Goal: Obtain resource: Download file/media

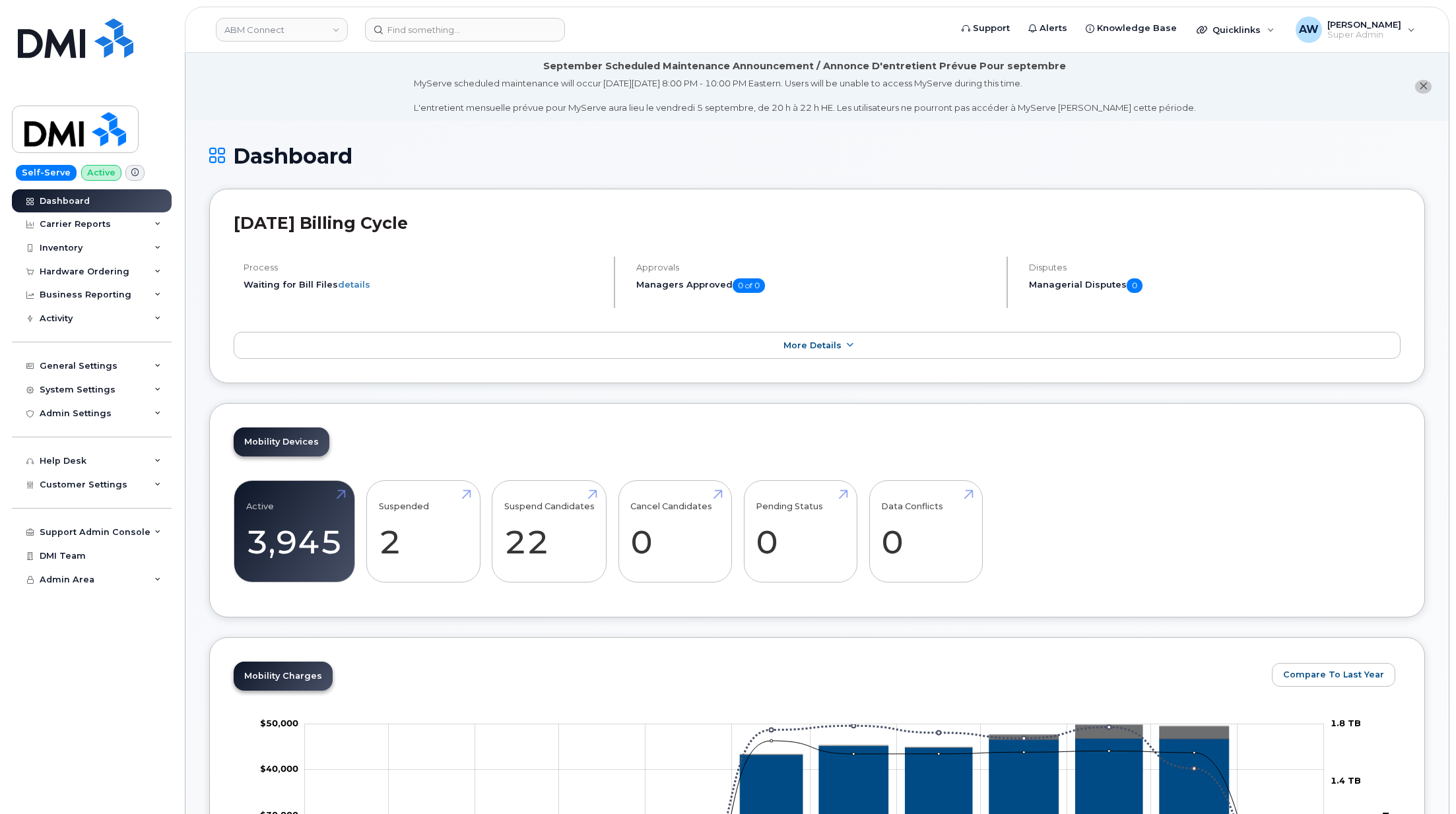
scroll to position [1581, 0]
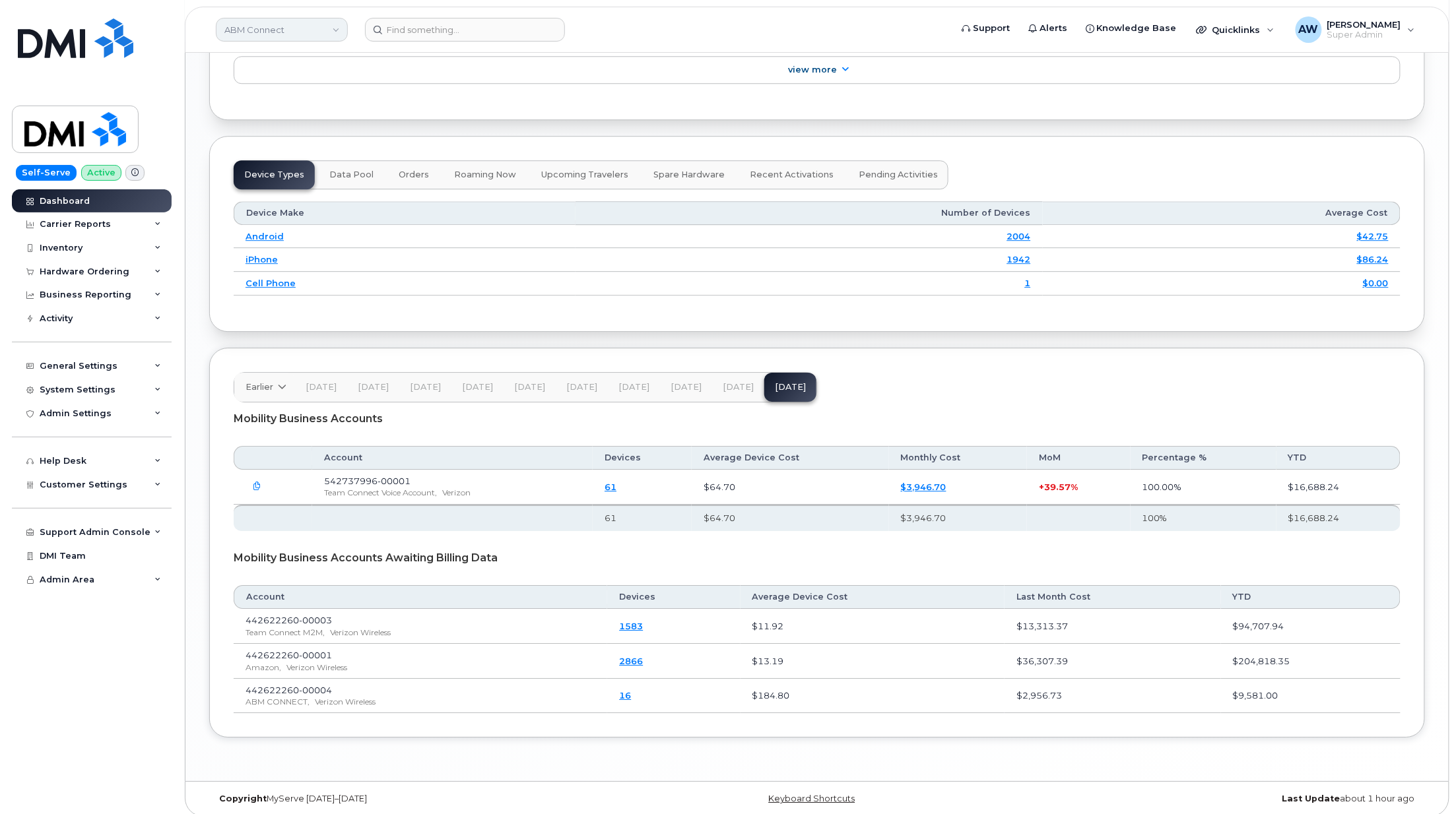
click at [322, 30] on link "ABM Connect" at bounding box center [282, 29] width 132 height 24
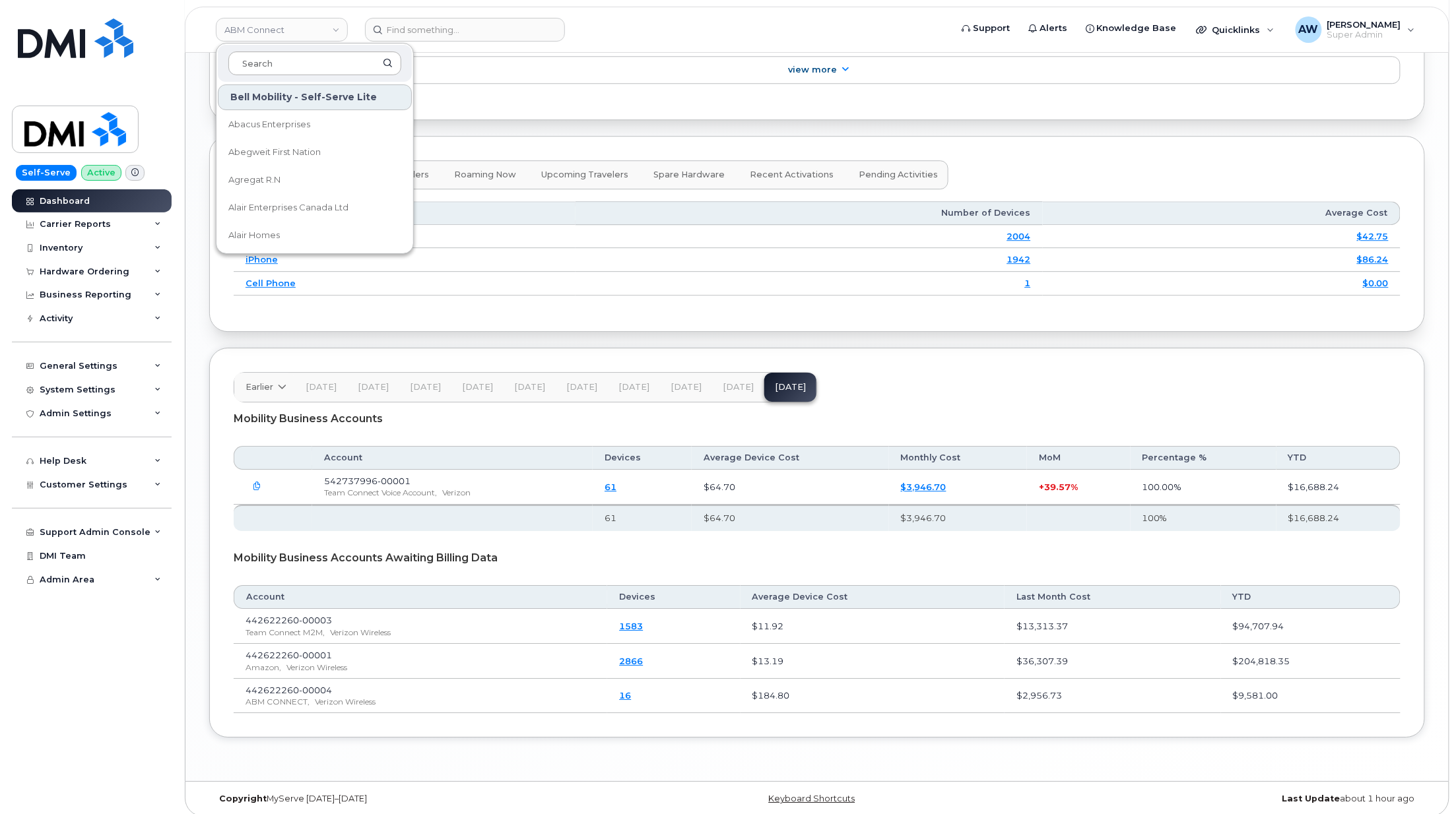
click at [322, 69] on input at bounding box center [314, 63] width 173 height 24
type input "abm"
click at [307, 156] on span "ABM Industries, Inc." at bounding box center [269, 153] width 82 height 13
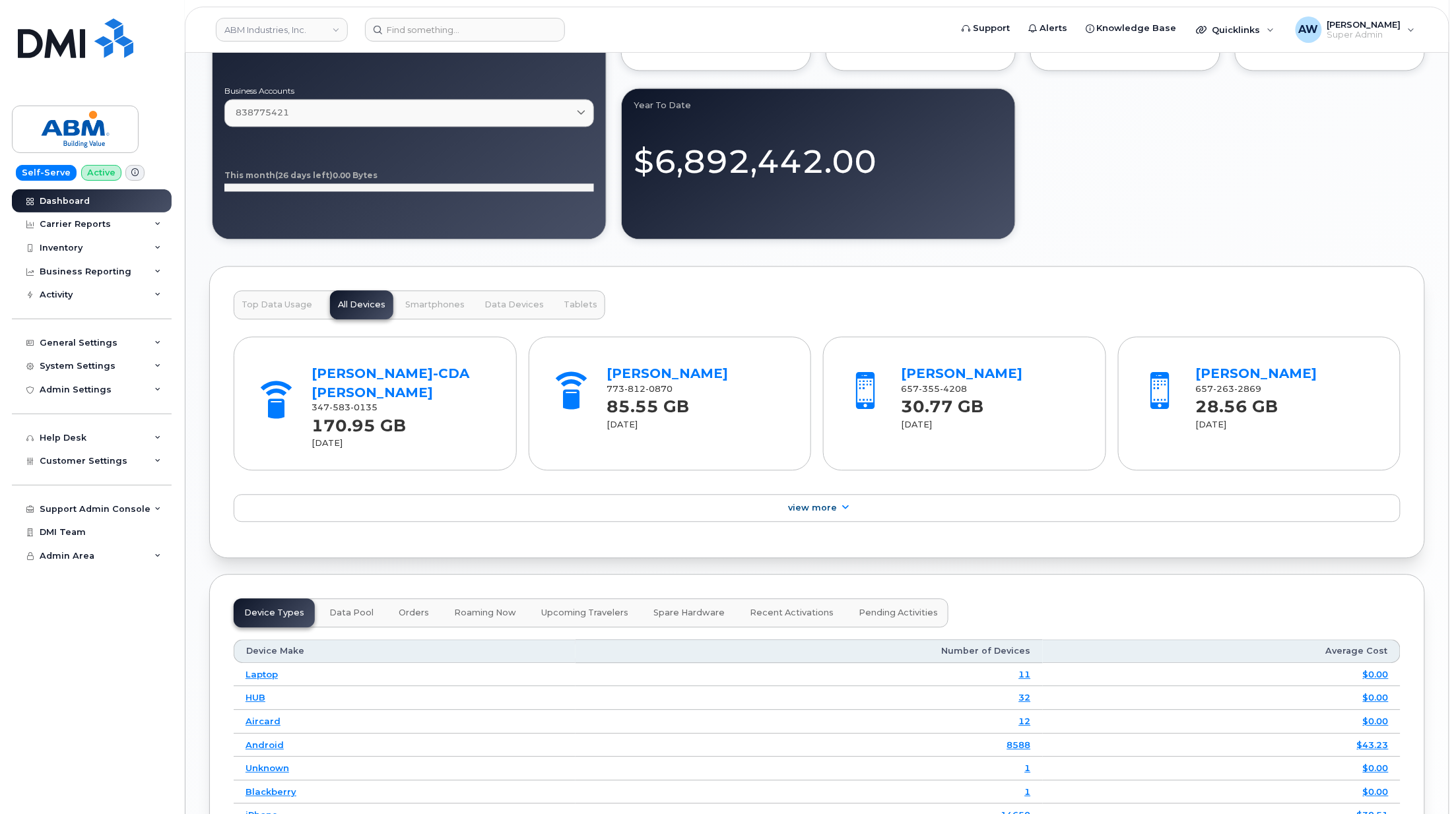
scroll to position [1755, 0]
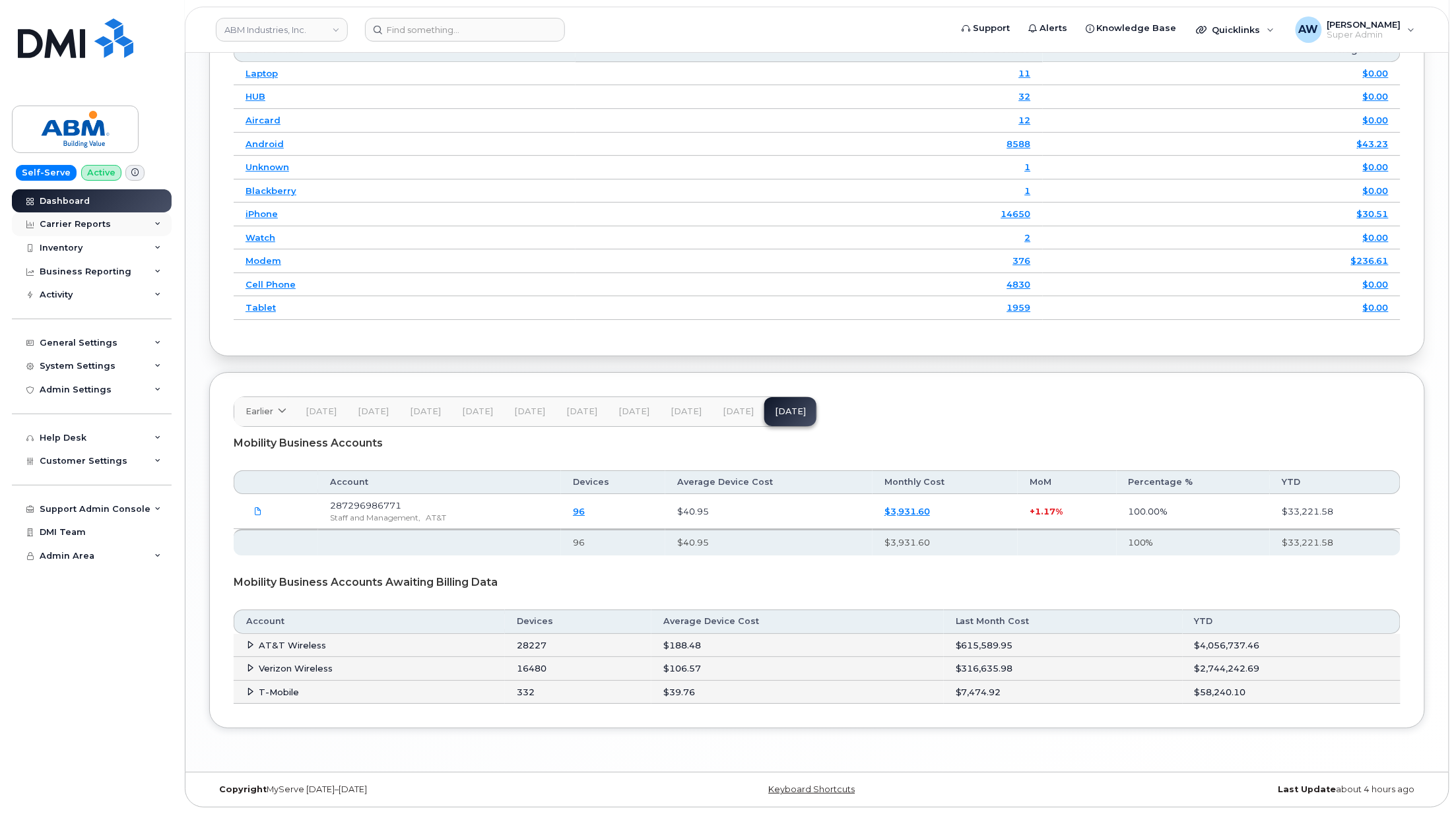
click at [125, 228] on div "Carrier Reports" at bounding box center [92, 224] width 160 height 24
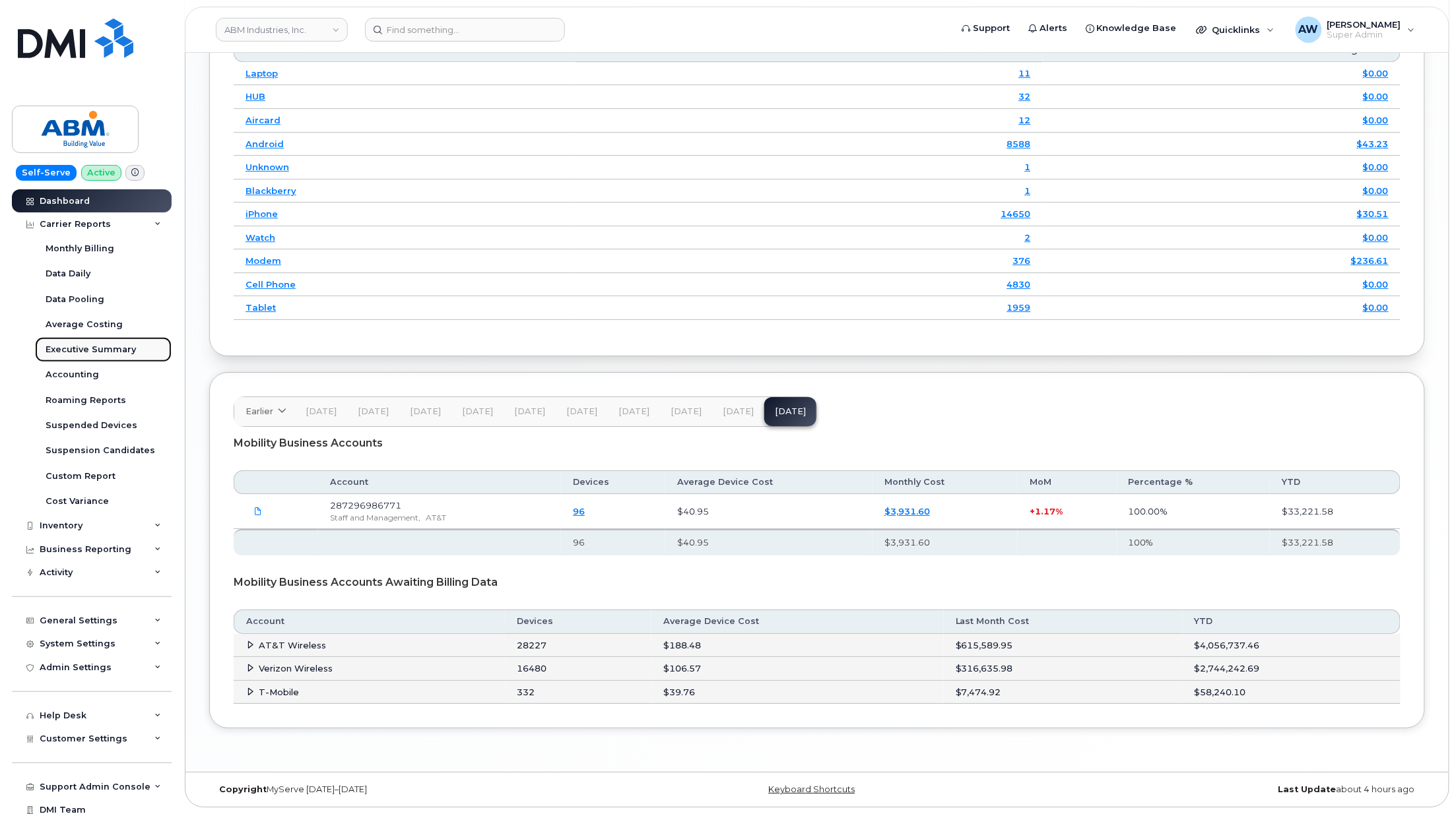
click at [125, 340] on link "Executive Summary" at bounding box center [103, 349] width 137 height 25
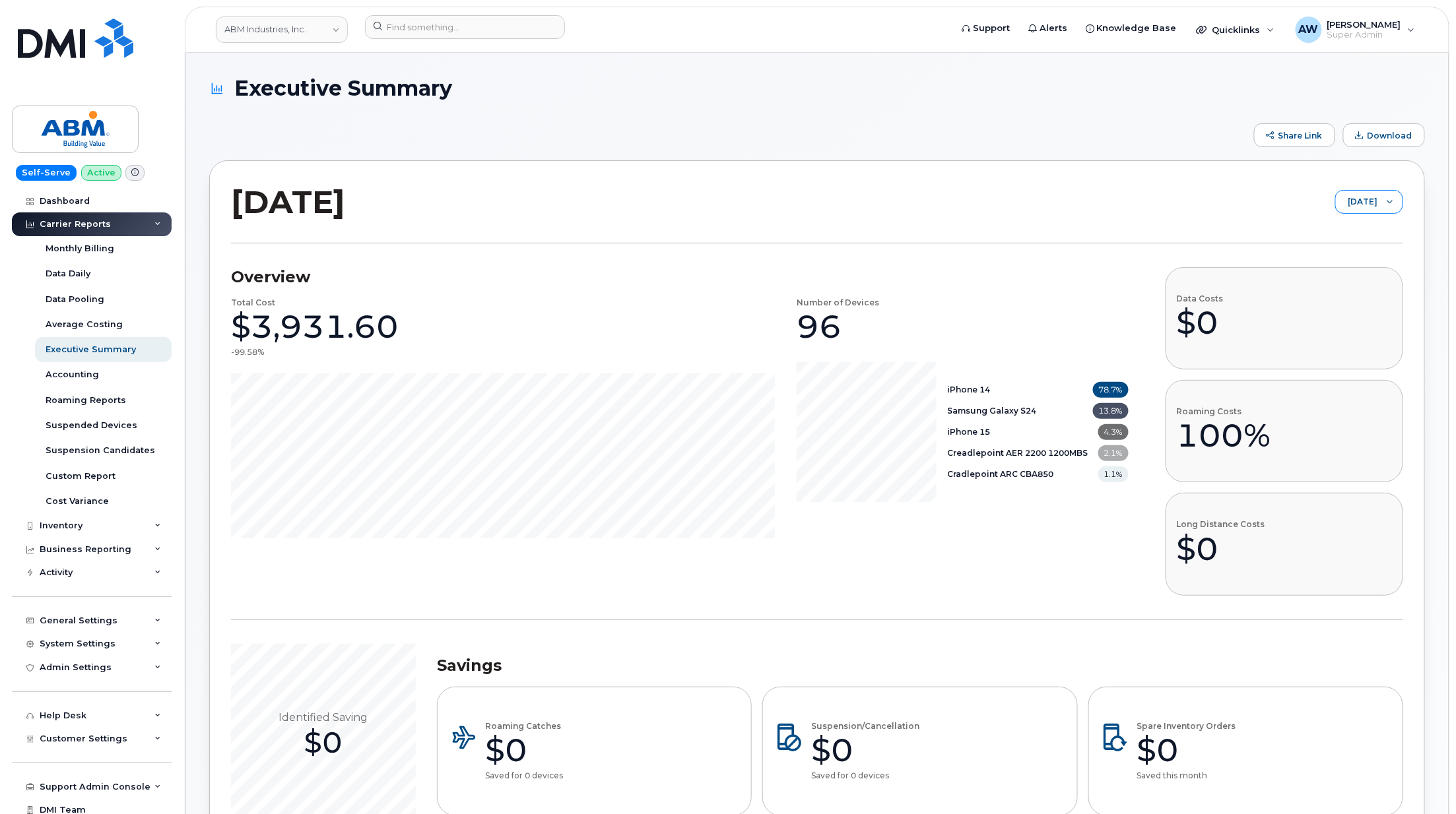
click at [1384, 204] on div at bounding box center [1389, 201] width 25 height 22
click at [1373, 247] on li "[DATE]" at bounding box center [1358, 254] width 90 height 23
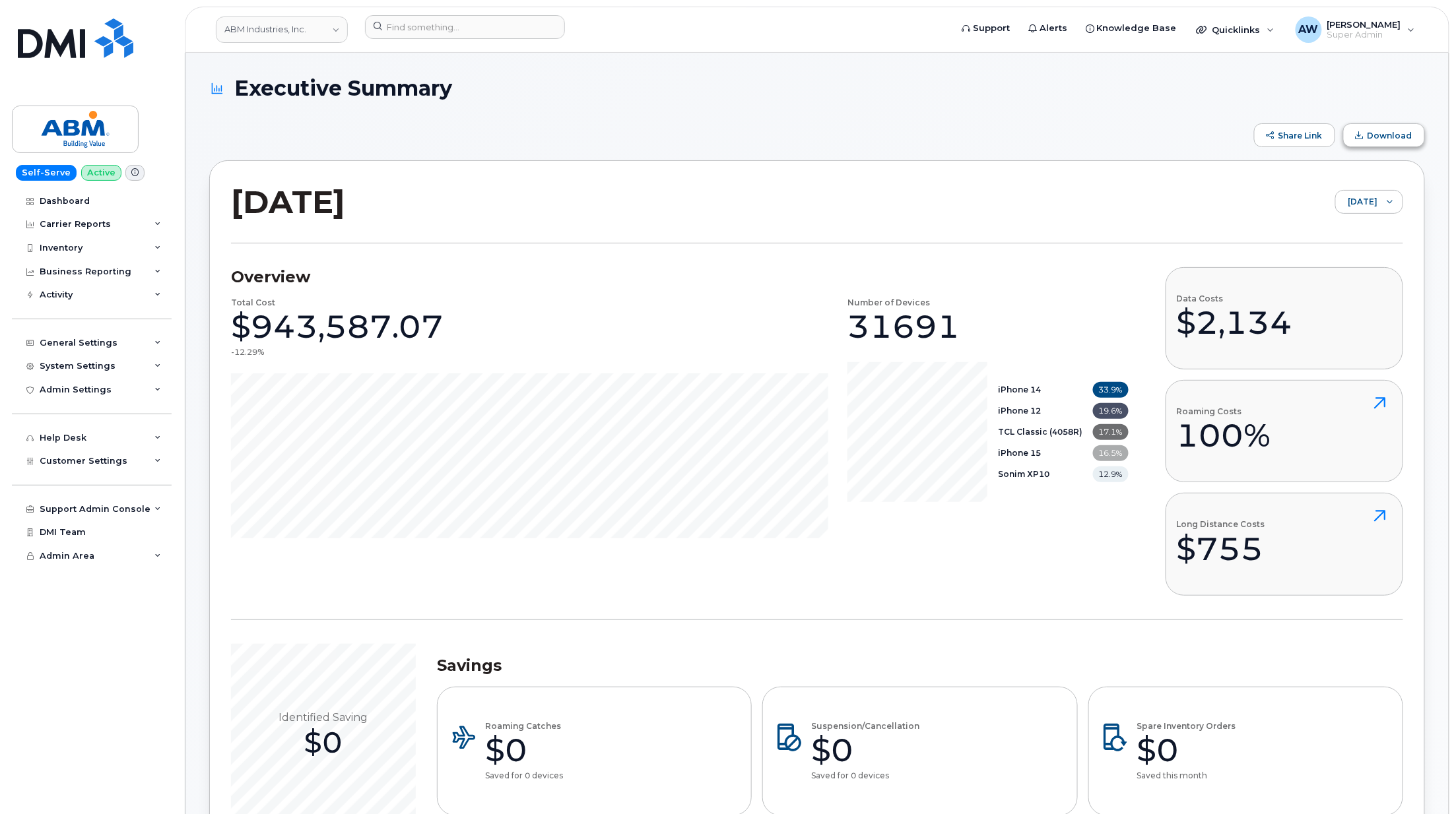
click at [1371, 141] on button "Download" at bounding box center [1384, 135] width 82 height 24
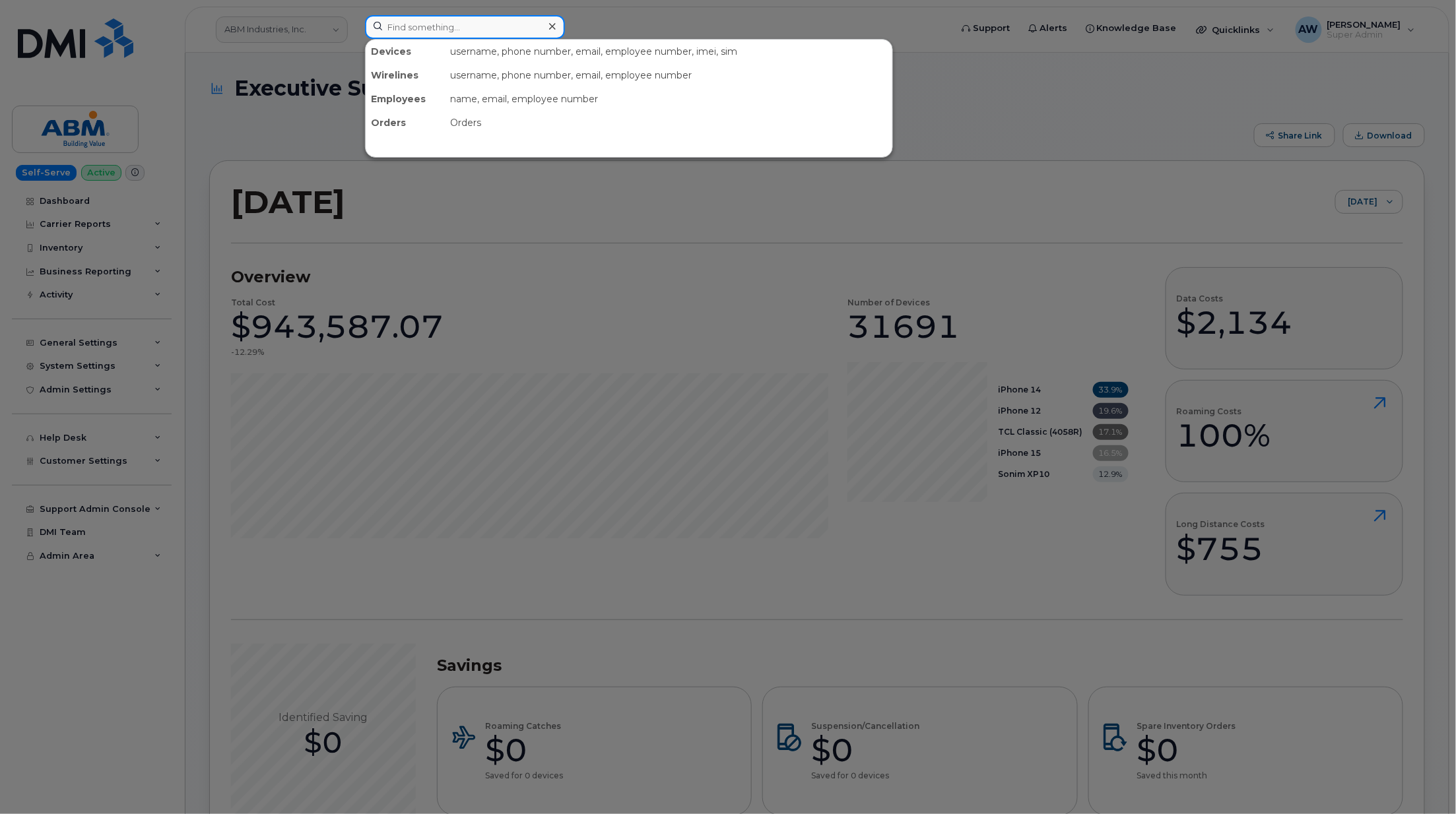
click at [503, 30] on input at bounding box center [464, 27] width 200 height 24
paste input "6199525503"
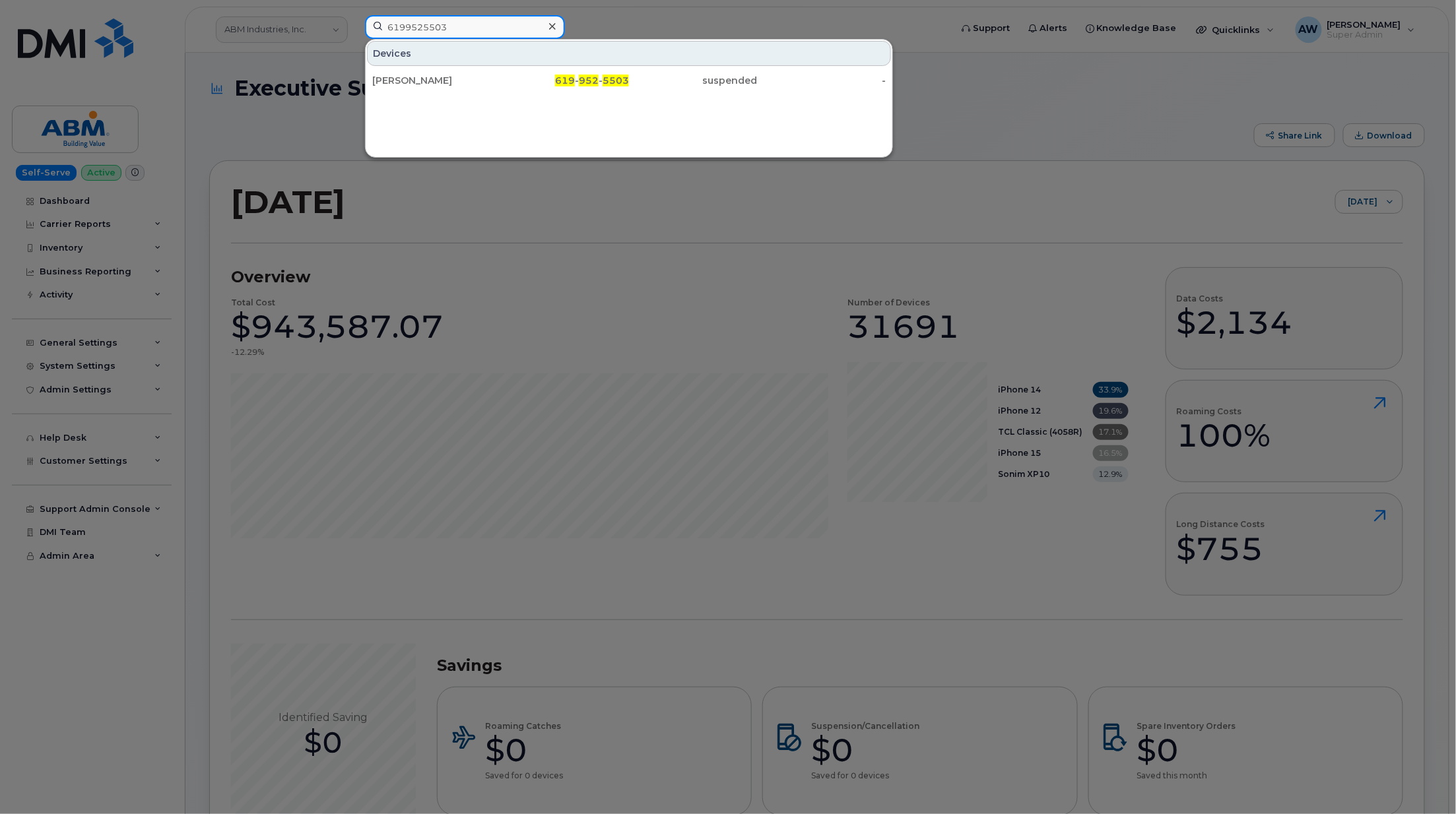
click at [479, 30] on input "6199525503" at bounding box center [464, 27] width 200 height 24
paste input "214542857"
paste input "9378154309"
type input "9378154309"
click at [505, 215] on div at bounding box center [728, 407] width 1456 height 814
